Goal: Entertainment & Leisure: Consume media (video, audio)

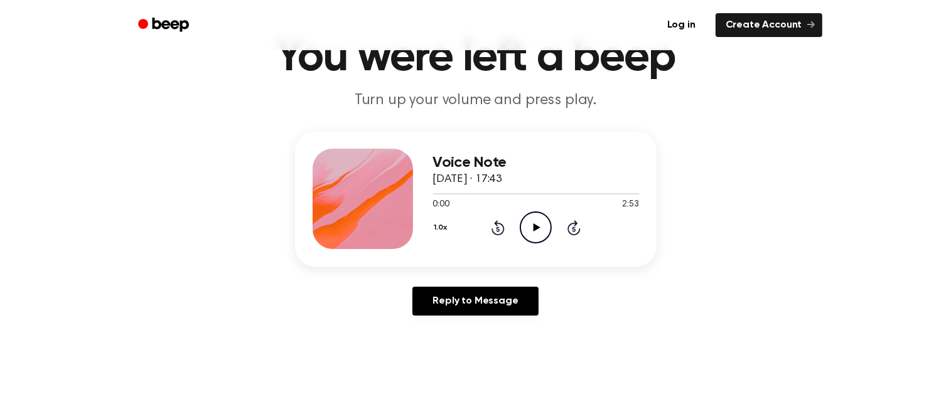
scroll to position [67, 0]
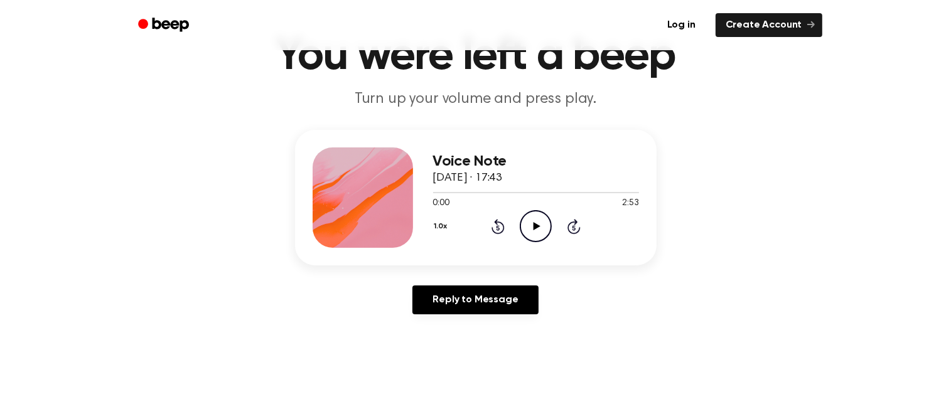
click at [539, 218] on icon "Play Audio" at bounding box center [536, 226] width 32 height 32
click at [539, 218] on icon "Pause Audio" at bounding box center [536, 226] width 32 height 32
click at [533, 228] on icon "Play Audio" at bounding box center [536, 226] width 32 height 32
drag, startPoint x: 444, startPoint y: 192, endPoint x: 431, endPoint y: 192, distance: 13.2
click at [431, 192] on div "Voice Note [DATE] · 17:43 0:10 2:53 Your browser does not support the [object O…" at bounding box center [476, 198] width 362 height 136
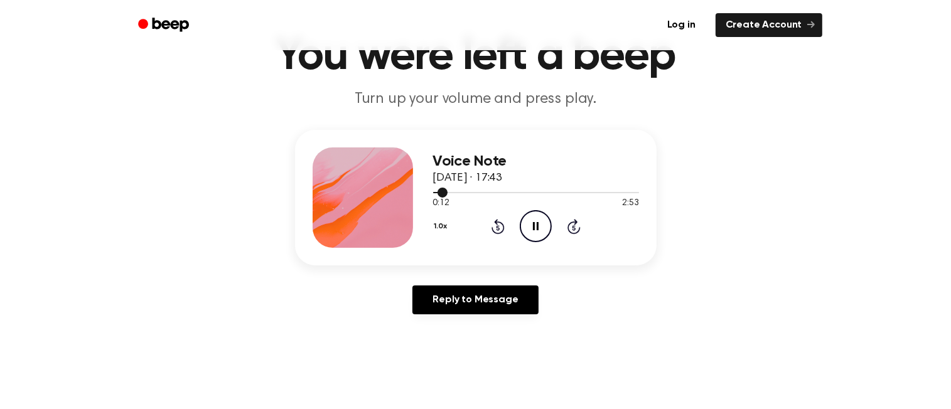
click at [435, 190] on div at bounding box center [536, 192] width 206 height 10
click at [506, 232] on div "1.0x Rewind 5 seconds Pause Audio Skip 5 seconds" at bounding box center [536, 226] width 206 height 32
click at [274, 289] on div "Voice Note [DATE] · 17:43 0:03 2:53 Your browser does not support the [object O…" at bounding box center [475, 227] width 921 height 195
click at [527, 227] on icon "Pause Audio" at bounding box center [536, 226] width 32 height 32
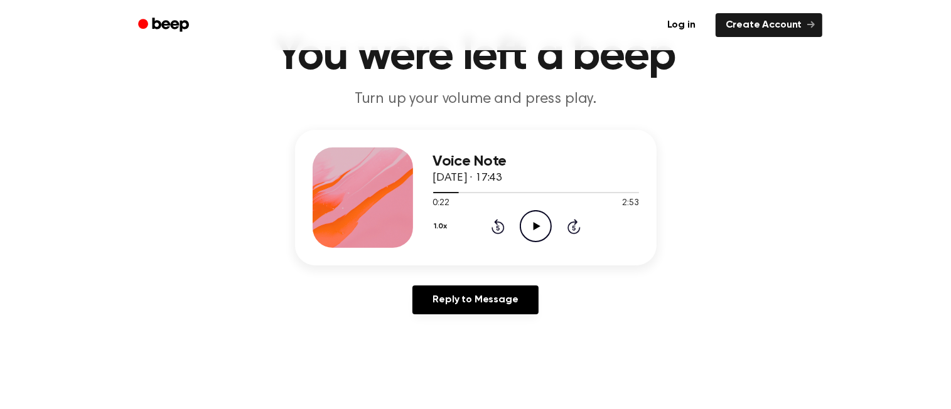
click at [527, 227] on icon "Play Audio" at bounding box center [536, 226] width 32 height 32
click at [527, 228] on icon "Pause Audio" at bounding box center [536, 226] width 32 height 32
click at [527, 228] on icon "Play Audio" at bounding box center [536, 226] width 32 height 32
click at [527, 229] on icon "Pause Audio" at bounding box center [536, 226] width 32 height 32
click at [536, 217] on icon "Play Audio" at bounding box center [536, 226] width 32 height 32
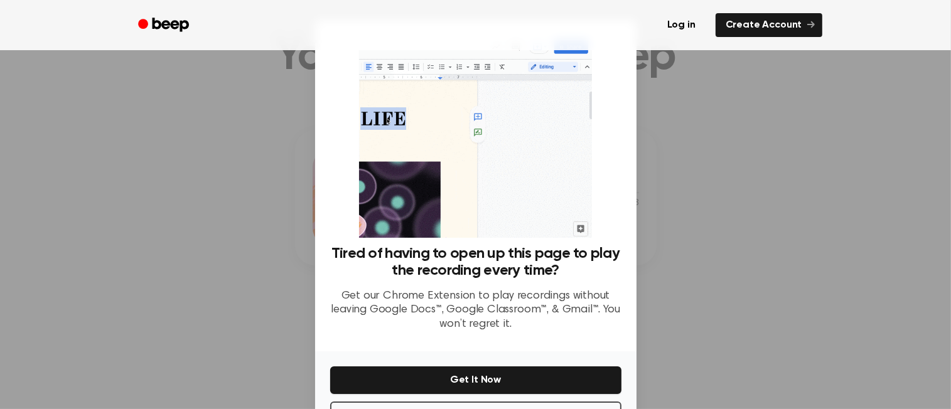
scroll to position [46, 0]
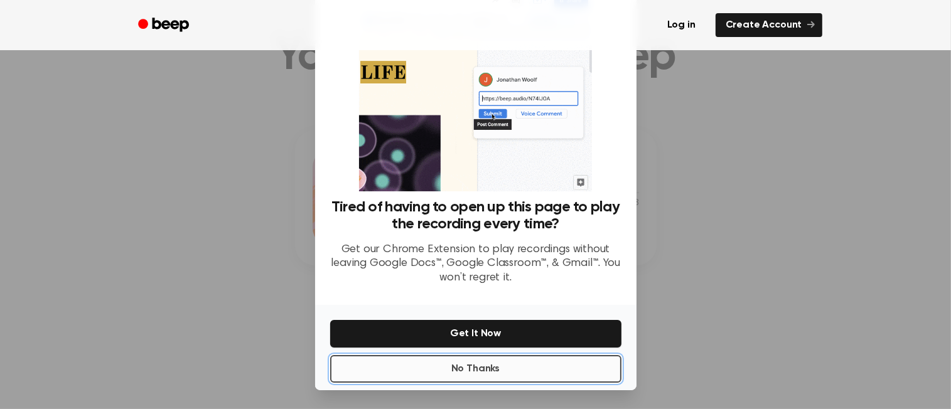
click at [396, 365] on button "No Thanks" at bounding box center [475, 369] width 291 height 28
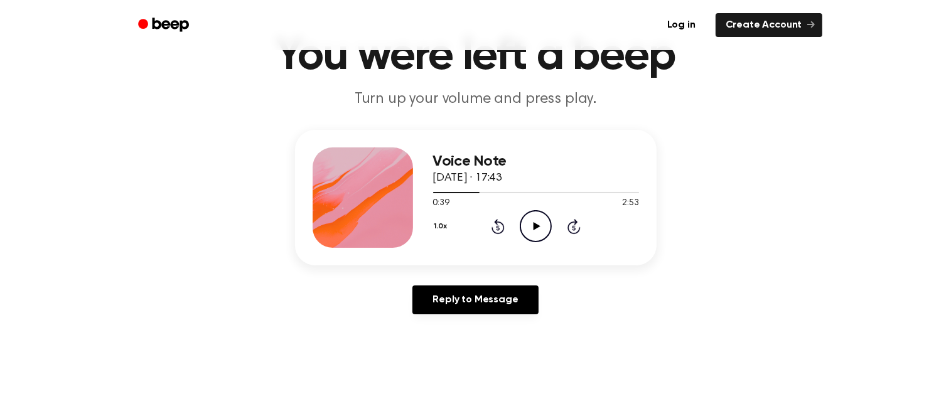
click at [536, 227] on icon at bounding box center [537, 226] width 7 height 8
click at [495, 223] on icon "Rewind 5 seconds" at bounding box center [498, 227] width 14 height 16
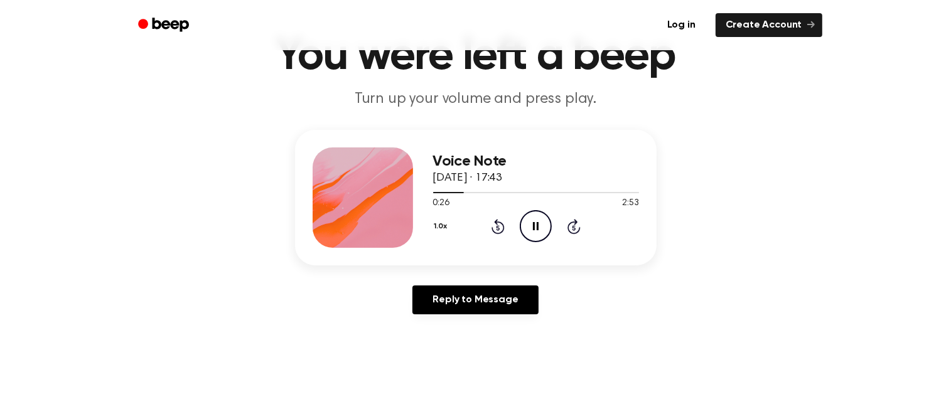
click at [495, 223] on icon "Rewind 5 seconds" at bounding box center [498, 227] width 14 height 16
click at [548, 266] on div "Voice Note [DATE] · 17:43 0:39 2:53 Your browser does not support the [object O…" at bounding box center [475, 227] width 921 height 195
click at [532, 219] on icon "Pause Audio" at bounding box center [536, 226] width 32 height 32
click at [521, 212] on icon "Play Audio" at bounding box center [536, 226] width 32 height 32
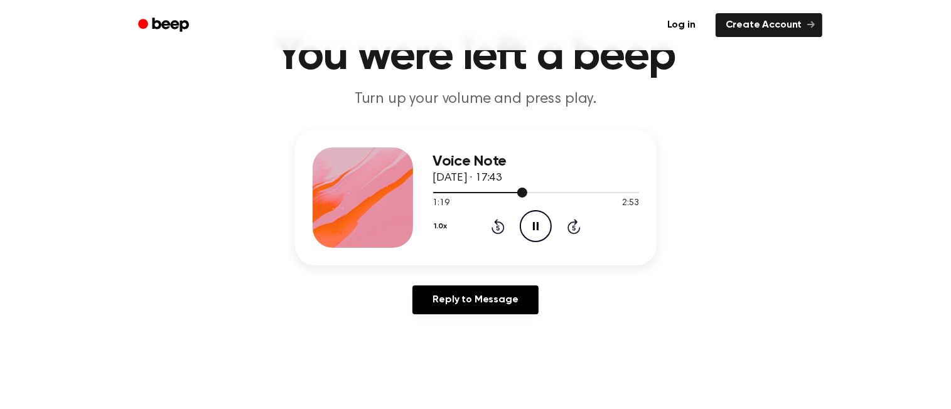
click at [518, 190] on span at bounding box center [522, 193] width 10 height 10
click at [510, 190] on div at bounding box center [536, 192] width 206 height 10
click at [538, 219] on icon "Pause Audio" at bounding box center [536, 226] width 32 height 32
click at [535, 231] on icon "Play Audio" at bounding box center [536, 226] width 32 height 32
click at [535, 231] on icon "Pause Audio" at bounding box center [536, 226] width 32 height 32
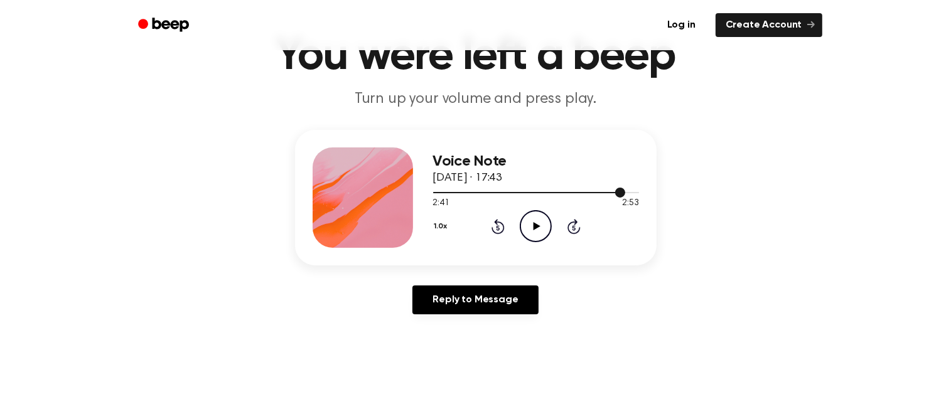
click at [602, 195] on div at bounding box center [536, 192] width 206 height 10
click at [535, 220] on icon "Play Audio" at bounding box center [536, 226] width 32 height 32
click at [582, 193] on div at bounding box center [536, 192] width 206 height 10
click at [561, 192] on div at bounding box center [509, 192] width 153 height 1
click at [527, 226] on icon "Pause Audio" at bounding box center [536, 226] width 32 height 32
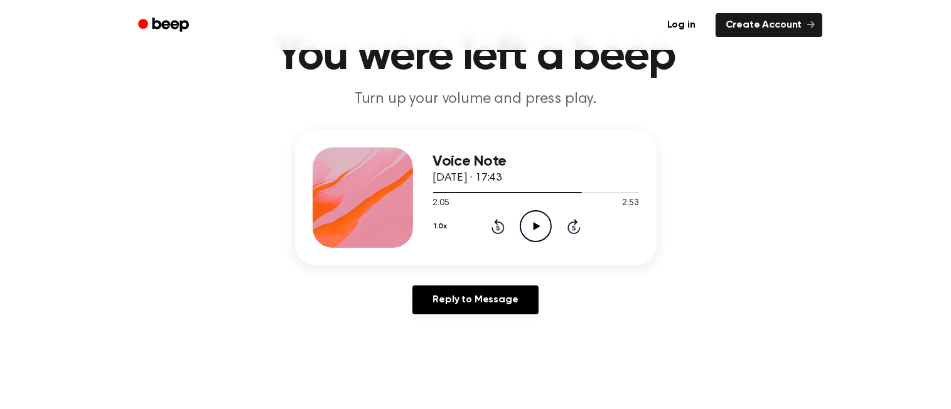
click at [541, 232] on icon "Play Audio" at bounding box center [536, 226] width 32 height 32
click at [536, 227] on icon "Pause Audio" at bounding box center [536, 226] width 32 height 32
